Goal: Download file/media

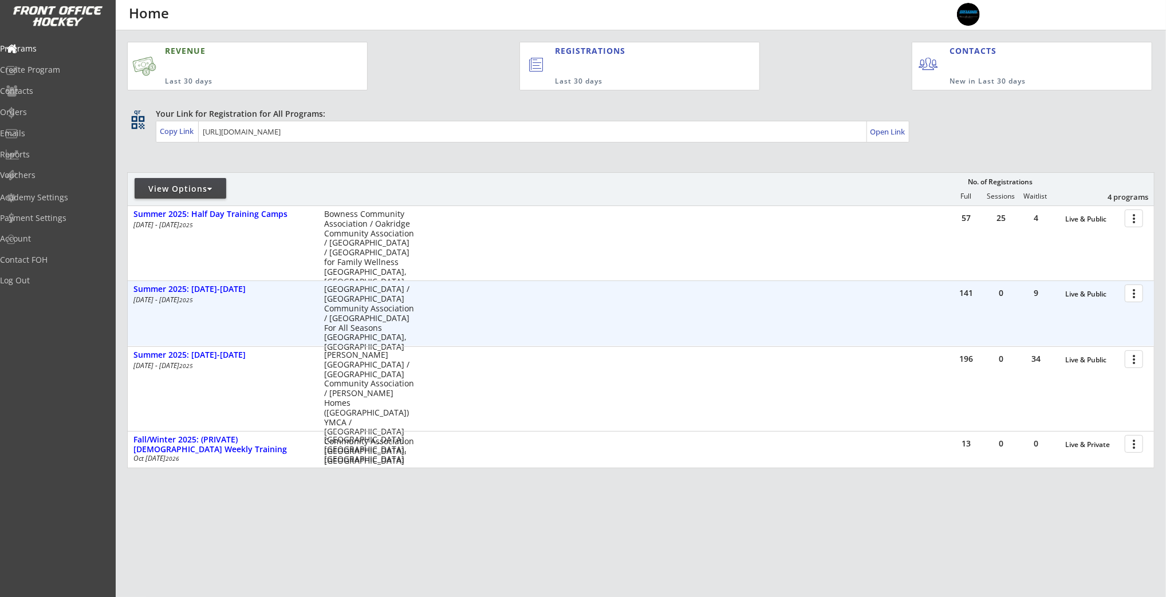
click at [1135, 291] on div at bounding box center [1136, 293] width 20 height 20
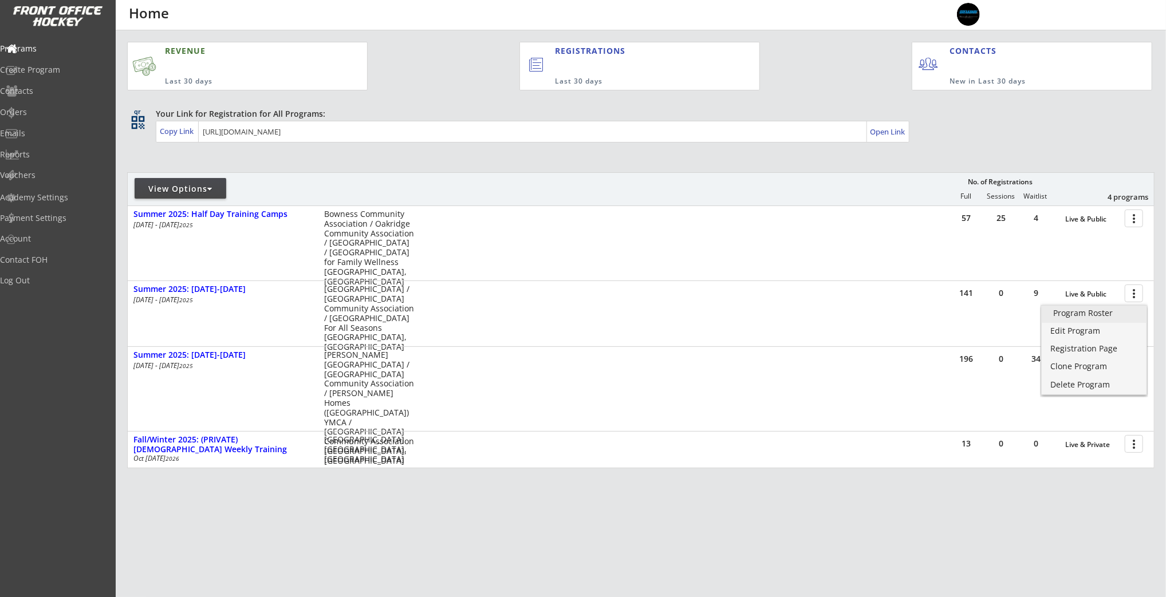
click at [1104, 319] on link "Program Roster" at bounding box center [1093, 314] width 105 height 17
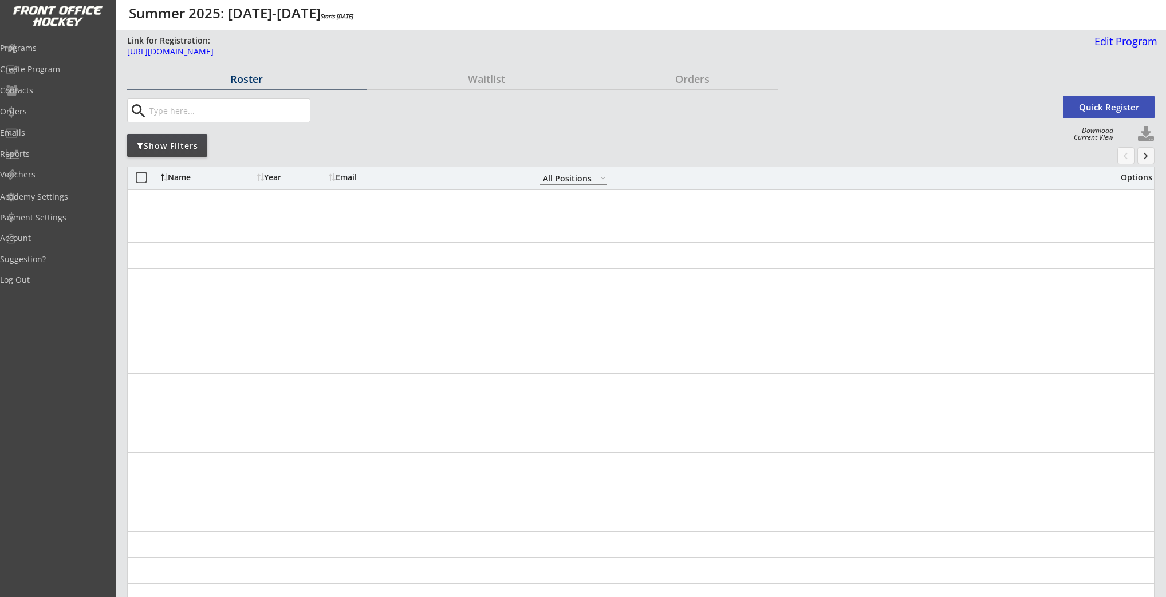
select select ""All Positions""
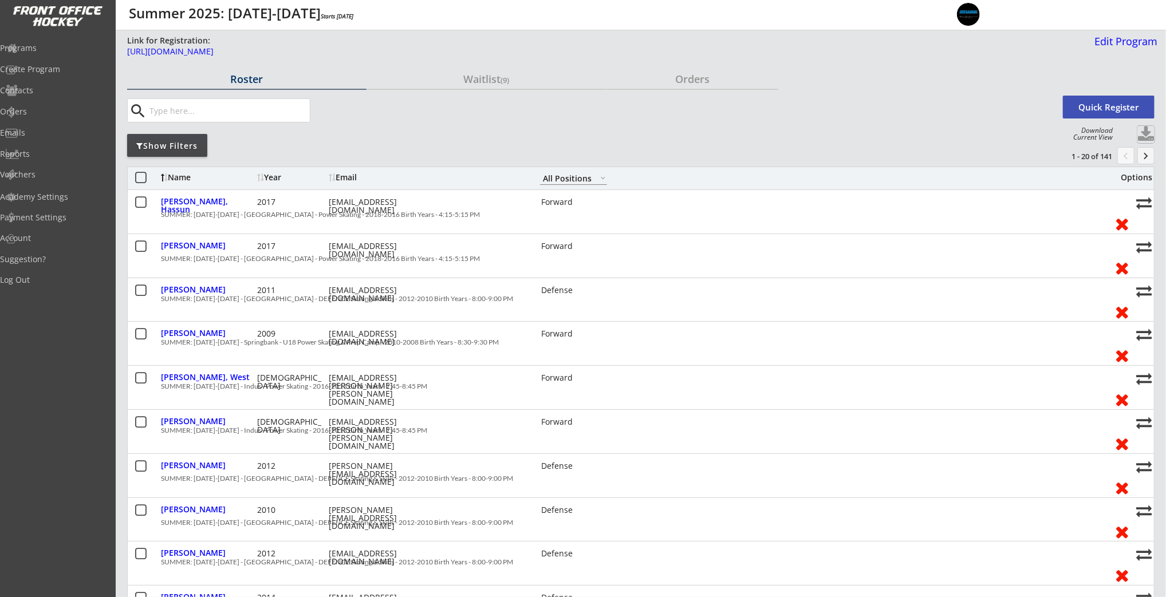
click at [1146, 133] on button at bounding box center [1145, 134] width 17 height 17
select select ""Player Info""
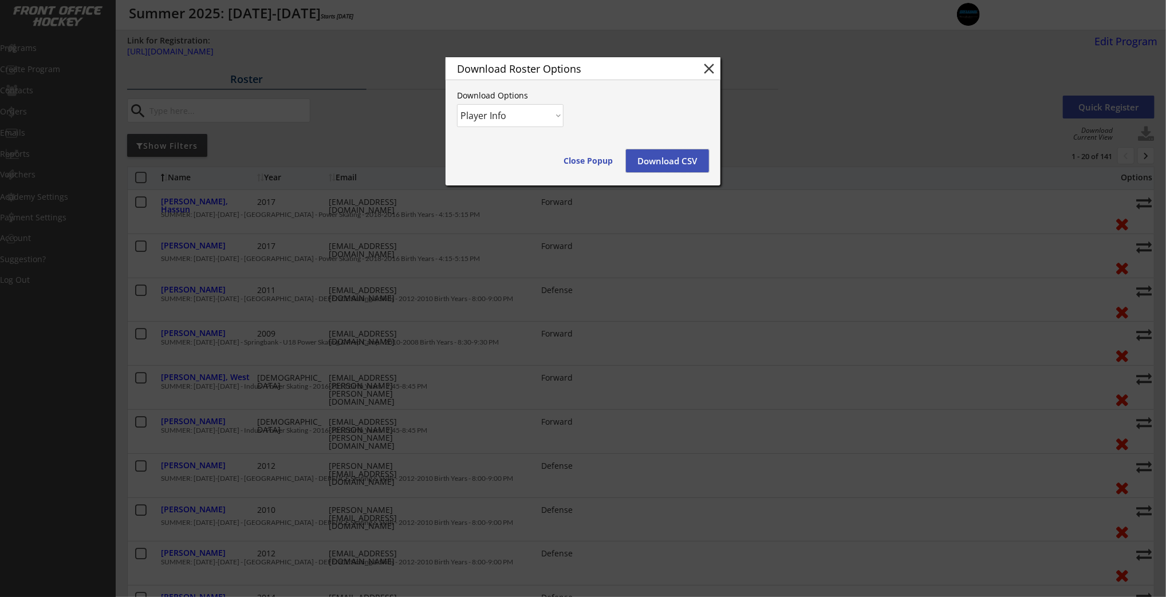
click at [648, 165] on button "Download CSV" at bounding box center [667, 160] width 83 height 23
